Goal: Task Accomplishment & Management: Use online tool/utility

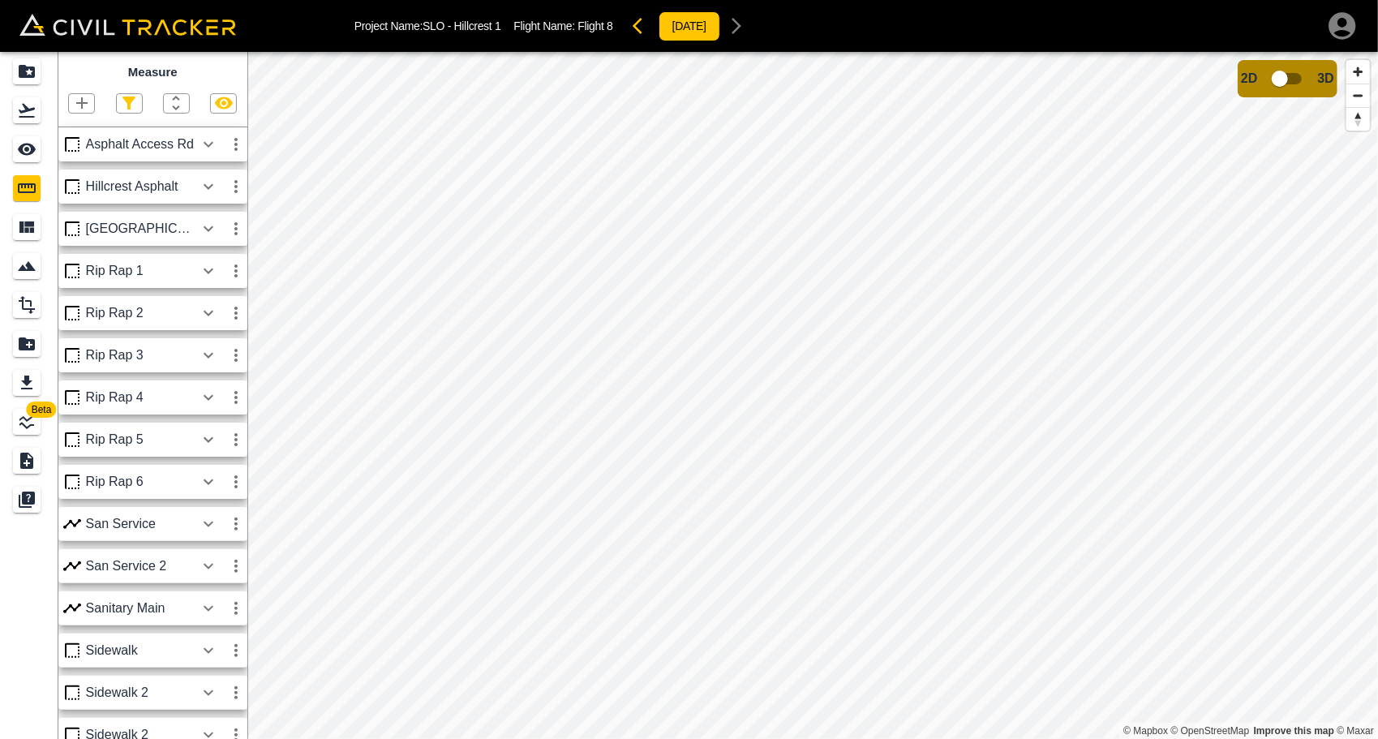
click at [81, 110] on icon "button" at bounding box center [81, 102] width 19 height 19
click at [54, 182] on button "button" at bounding box center [42, 181] width 32 height 32
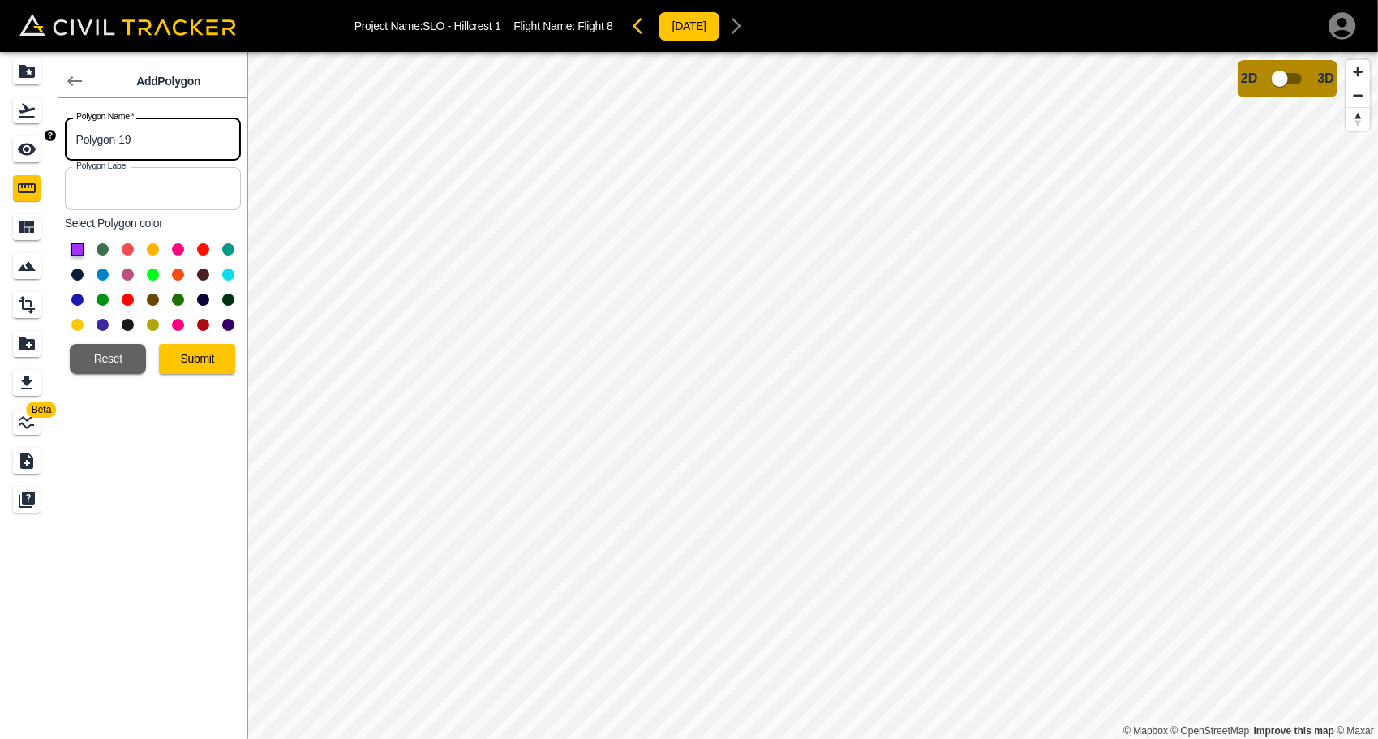
drag, startPoint x: 141, startPoint y: 143, endPoint x: 52, endPoint y: 143, distance: 89.2
click at [52, 143] on div "Beta Add Polygon Polygon Name   * Polygon-19 Polygon Name * Polygon Label Polyg…" at bounding box center [123, 395] width 247 height 687
type input "B1"
click at [74, 292] on div at bounding box center [153, 287] width 176 height 101
click at [79, 298] on button at bounding box center [77, 300] width 12 height 12
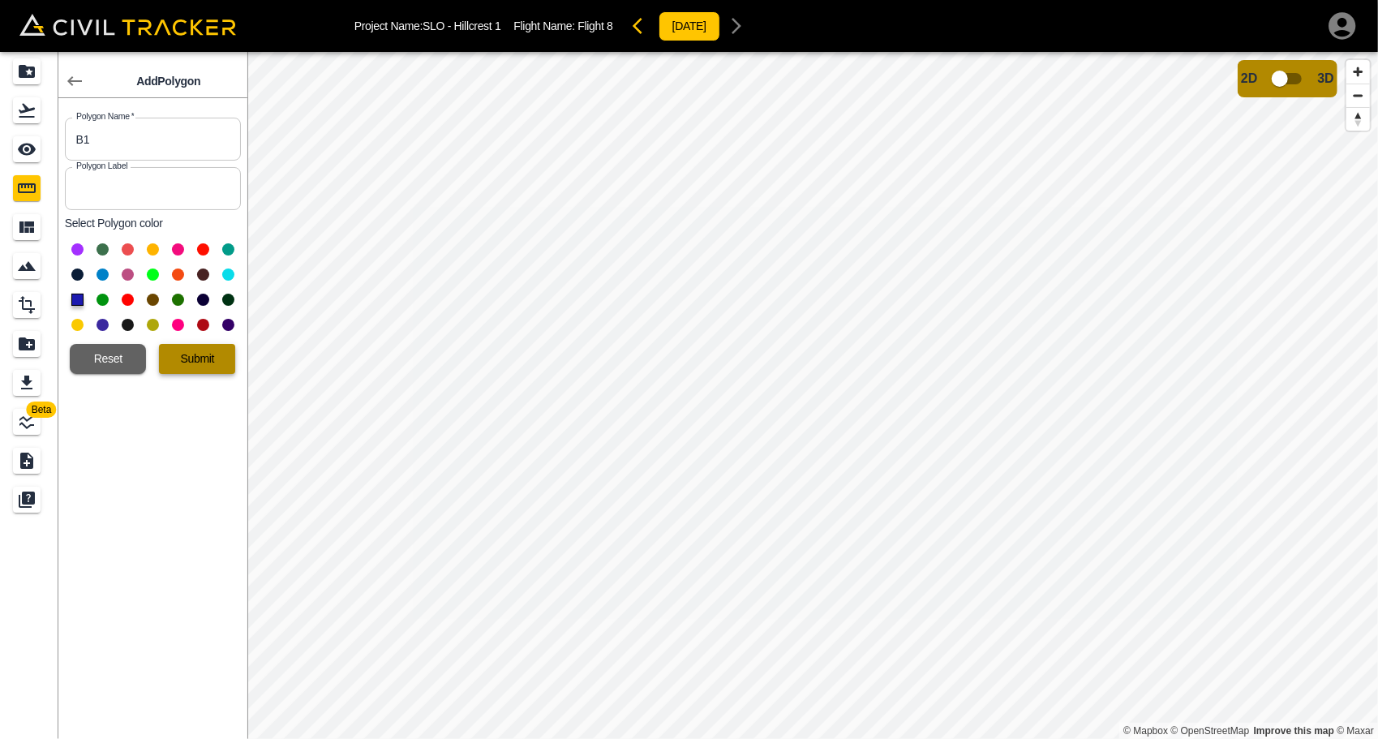
click at [191, 356] on button "Submit" at bounding box center [197, 359] width 76 height 30
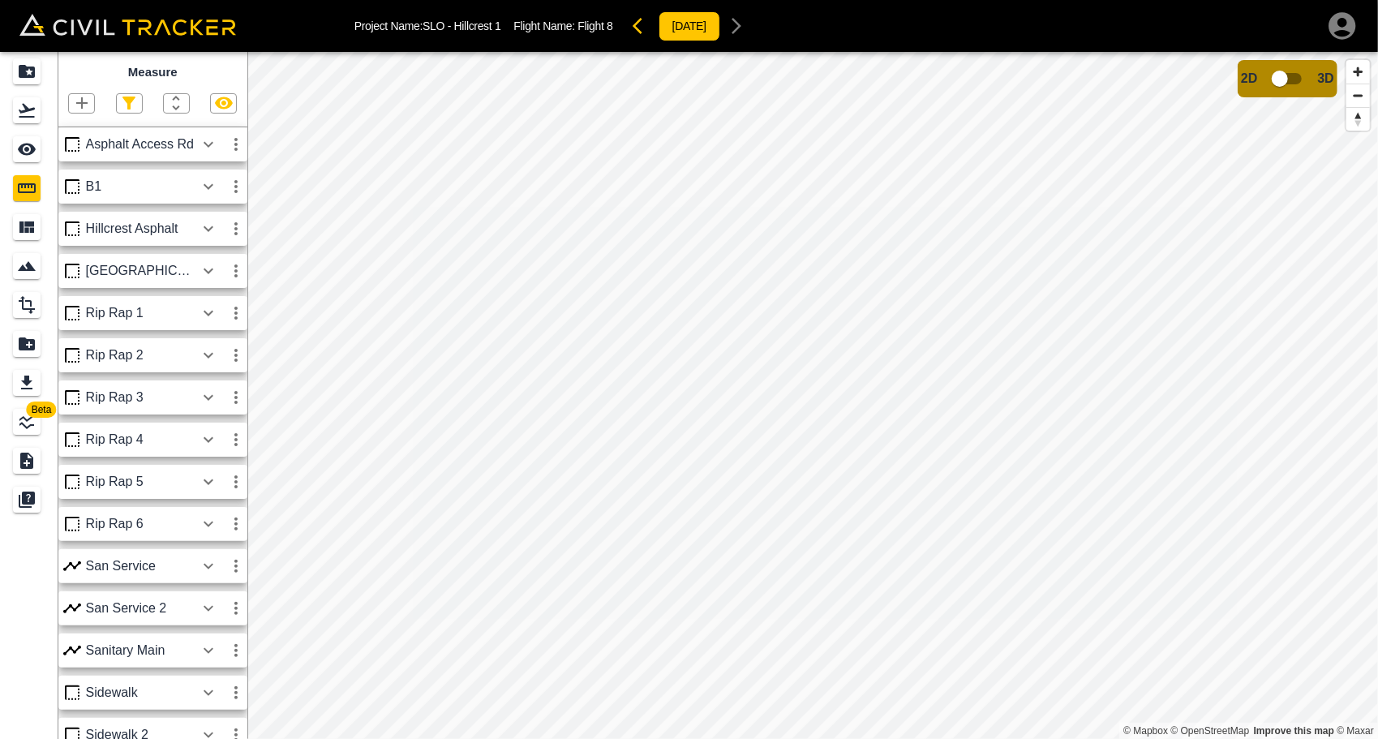
click at [205, 188] on icon "button" at bounding box center [208, 186] width 19 height 19
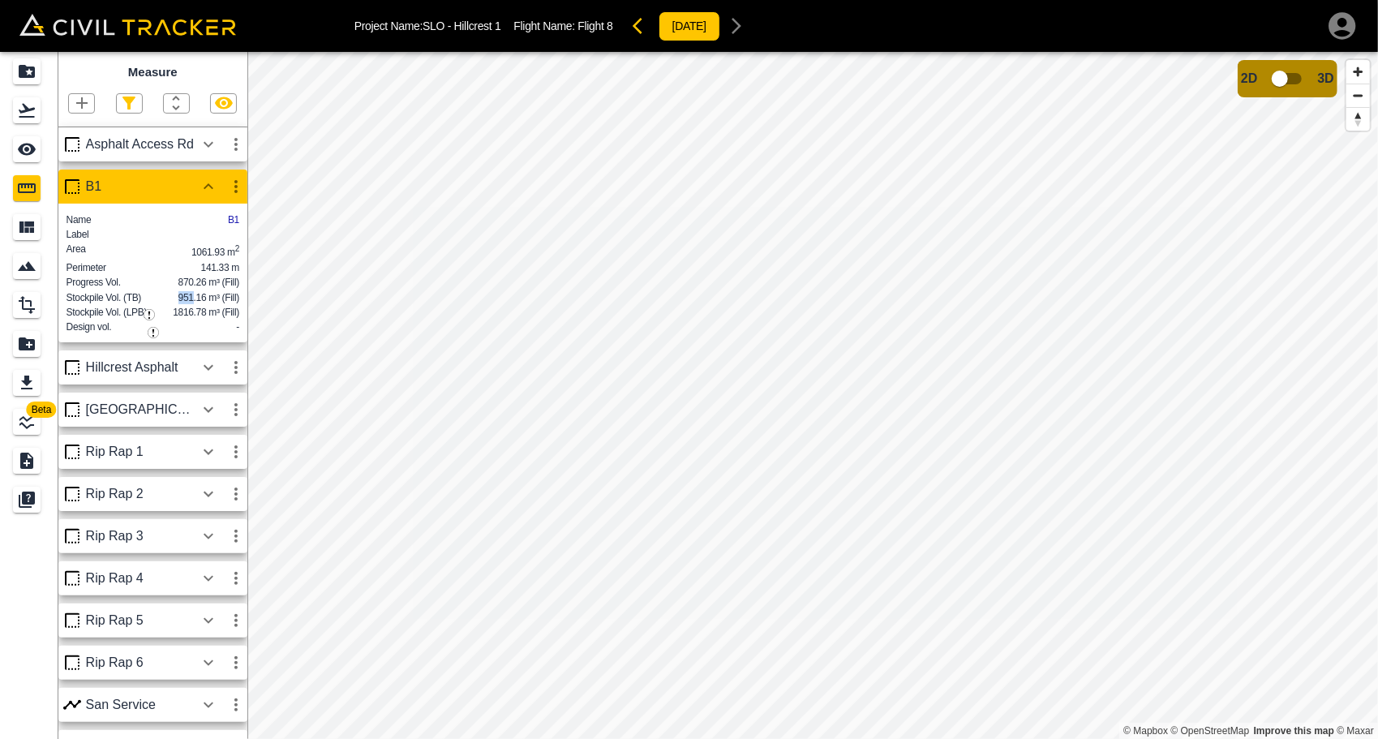
drag, startPoint x: 178, startPoint y: 315, endPoint x: 194, endPoint y: 312, distance: 15.6
click at [194, 303] on span "951.16 m³ (Fill)" at bounding box center [208, 297] width 61 height 11
click at [212, 303] on span "951.16 m³ (Fill)" at bounding box center [208, 297] width 61 height 11
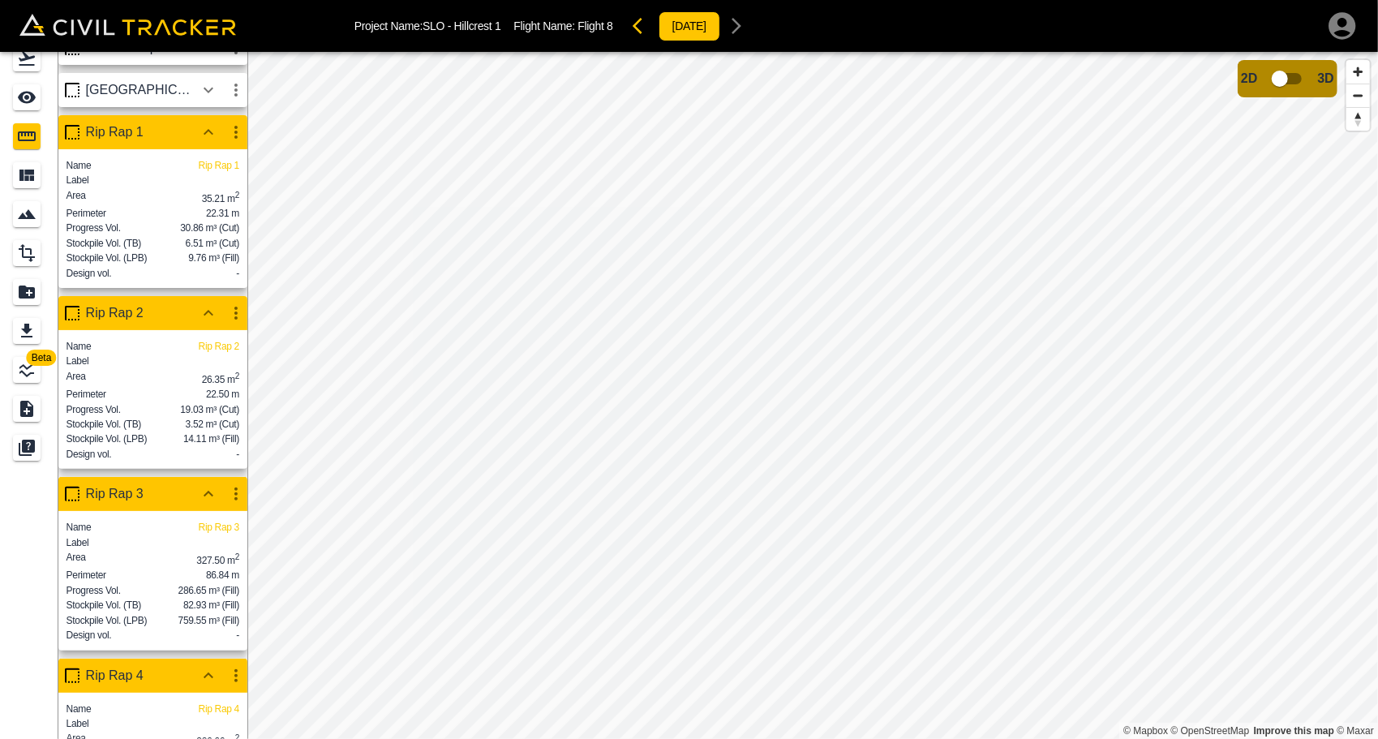
scroll to position [472, 0]
